Goal: Task Accomplishment & Management: Complete application form

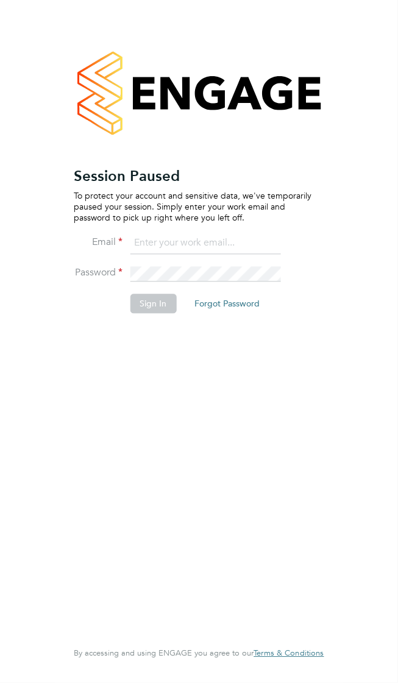
click at [179, 233] on input at bounding box center [205, 244] width 151 height 22
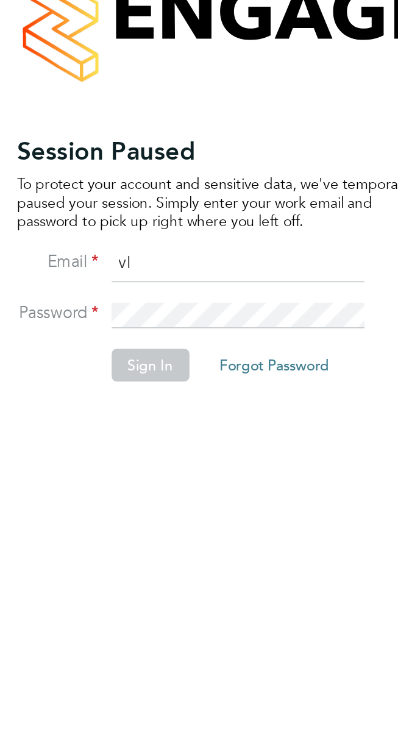
type input "[EMAIL_ADDRESS][DOMAIN_NAME]"
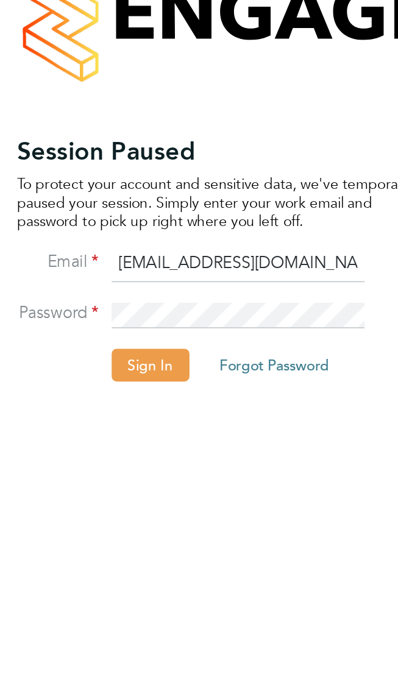
click at [153, 294] on button "Sign In" at bounding box center [153, 304] width 46 height 20
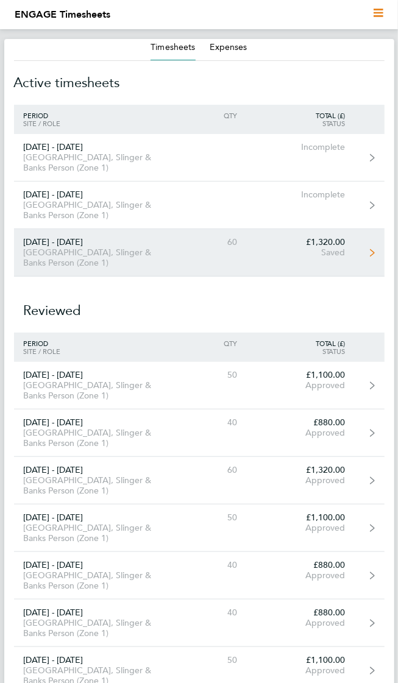
click at [318, 237] on div "£1,320.00" at bounding box center [300, 242] width 107 height 10
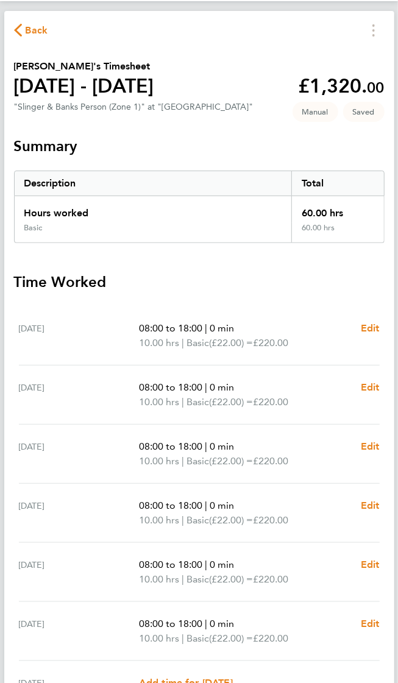
scroll to position [37, 0]
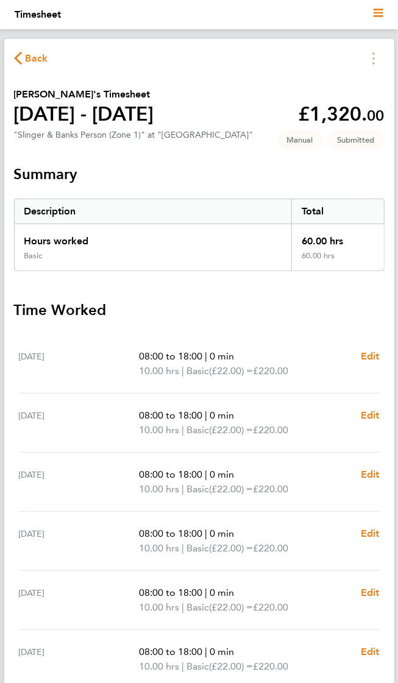
click at [18, 58] on icon "button" at bounding box center [18, 58] width 8 height 13
